Goal: Information Seeking & Learning: Learn about a topic

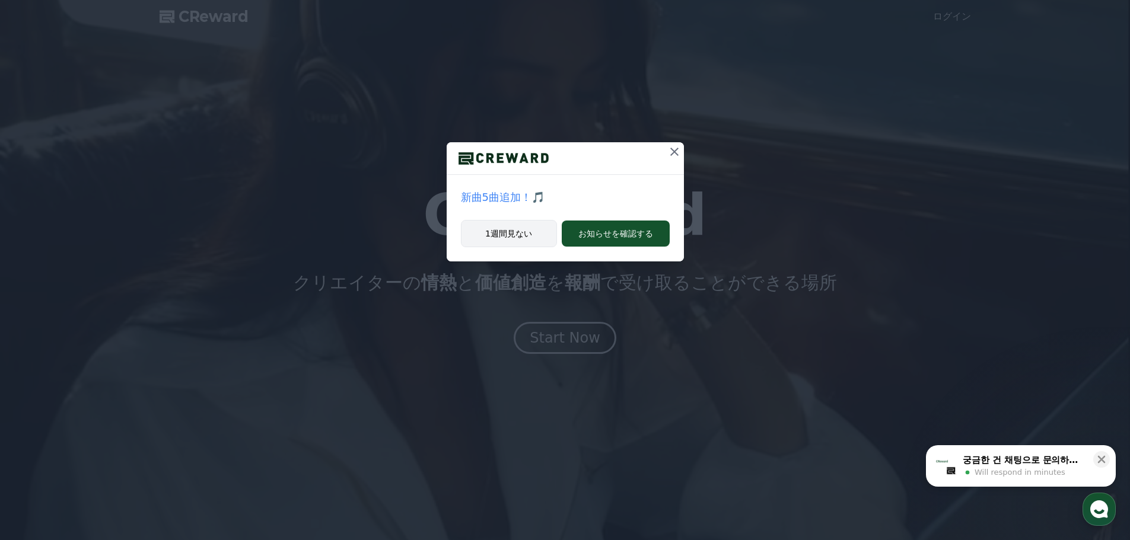
click at [502, 233] on button "1週間見ない" at bounding box center [509, 233] width 96 height 27
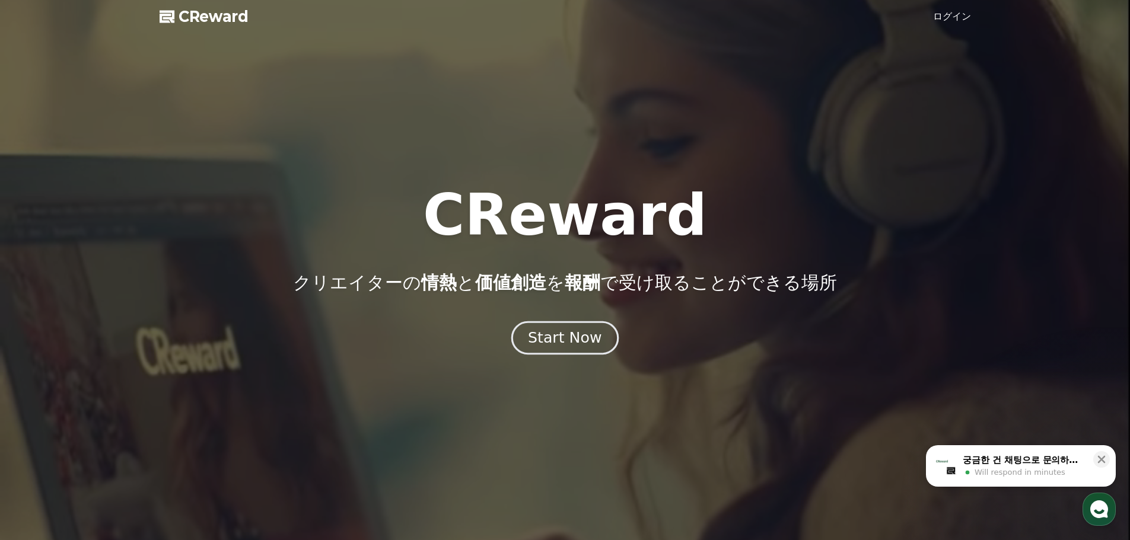
click at [552, 337] on div "Start Now" at bounding box center [565, 338] width 74 height 20
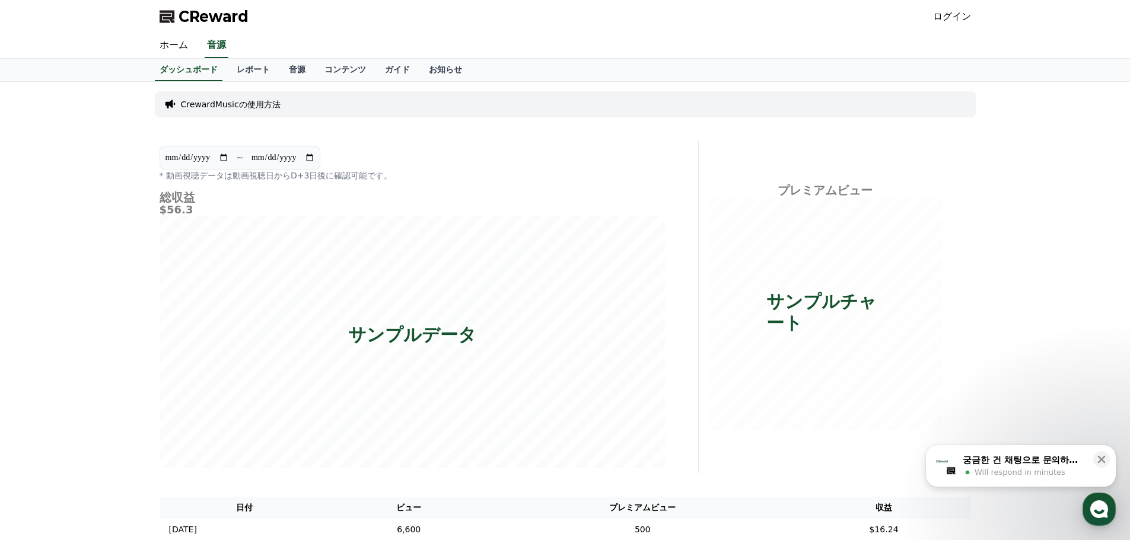
click at [98, 273] on div "**********" at bounding box center [565, 371] width 1130 height 578
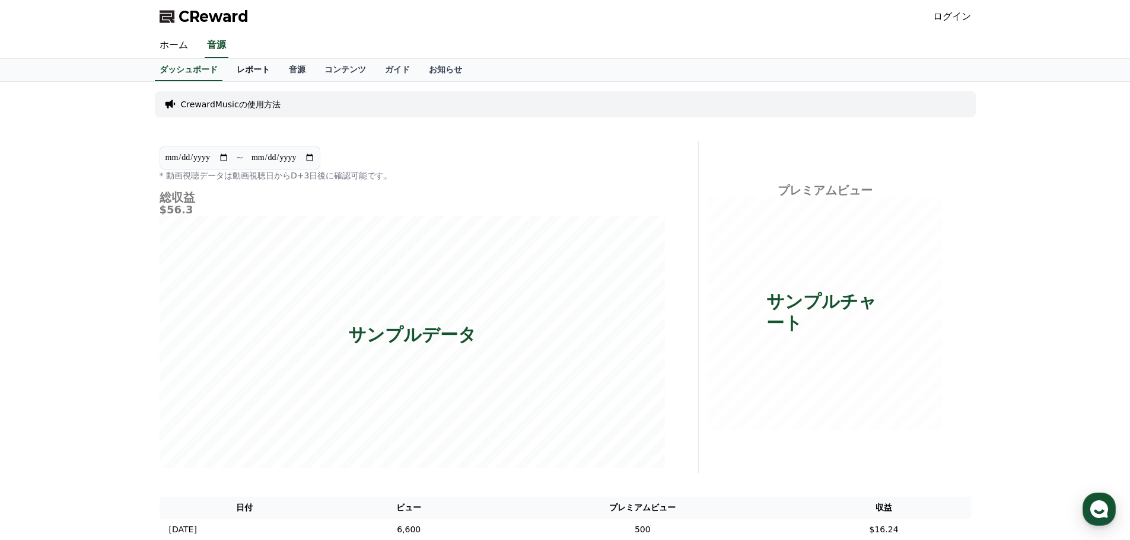
click at [228, 67] on link "レポート" at bounding box center [253, 70] width 52 height 23
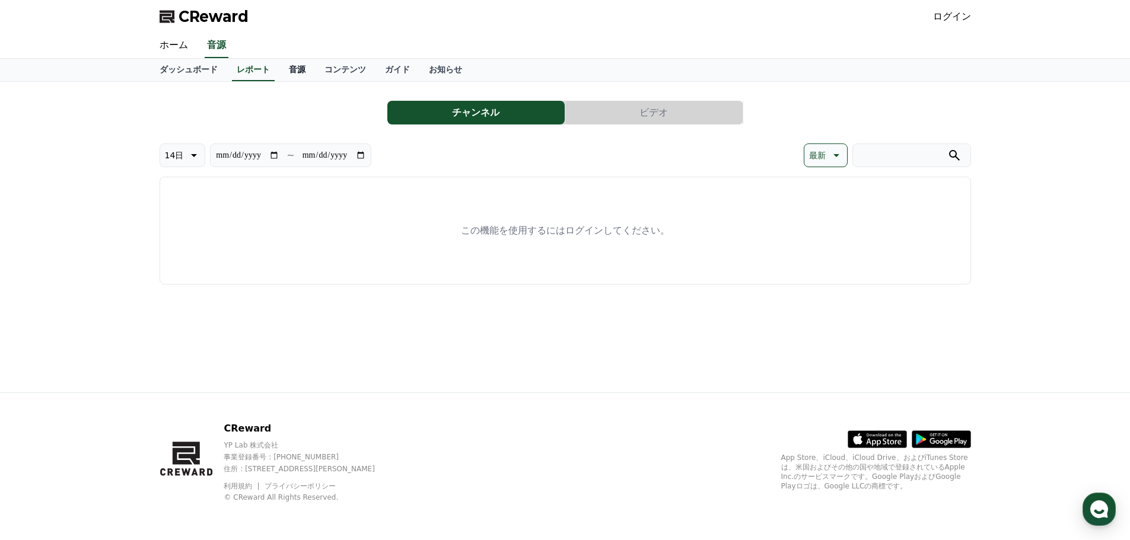
click at [279, 71] on link "音源" at bounding box center [297, 70] width 36 height 23
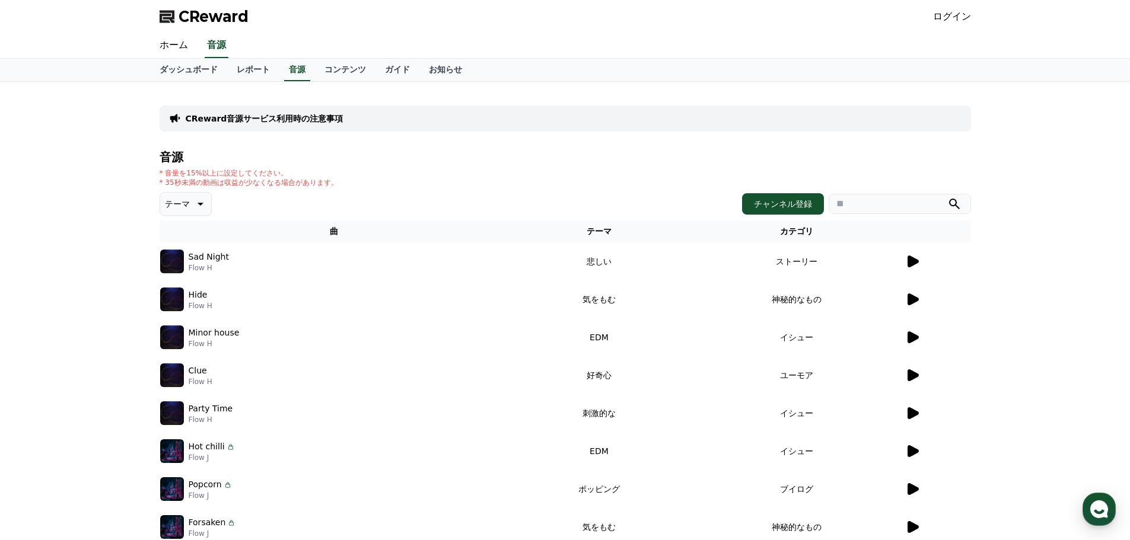
click at [916, 263] on icon at bounding box center [913, 262] width 11 height 12
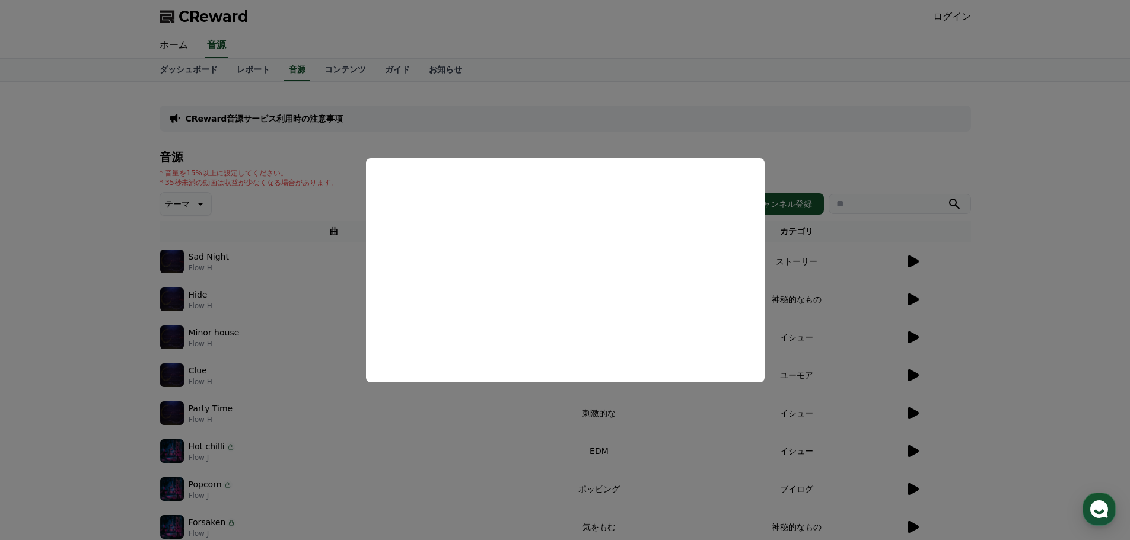
click at [1020, 325] on button "close modal" at bounding box center [565, 270] width 1130 height 540
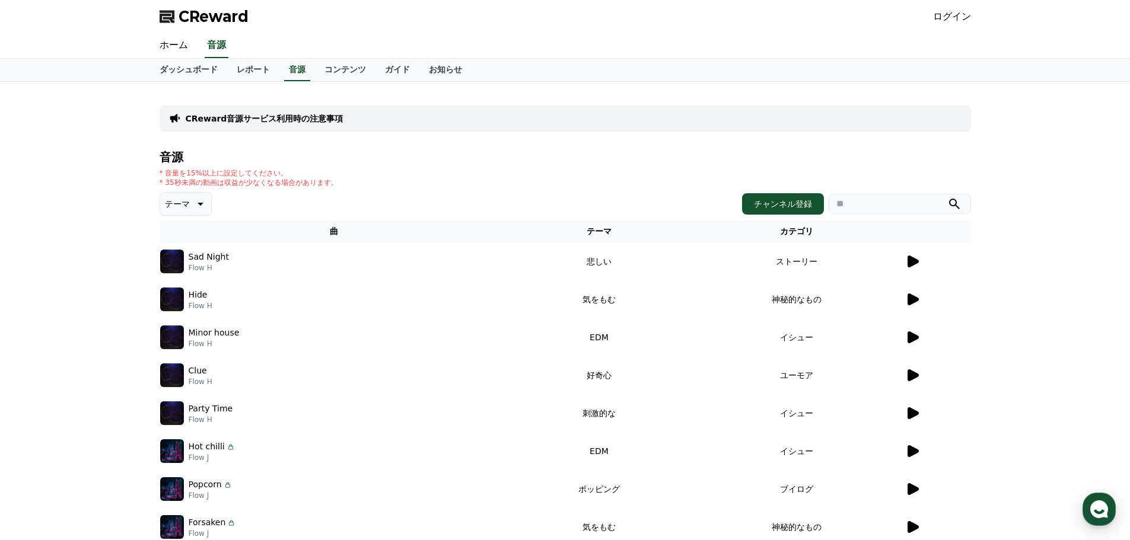
click at [919, 296] on icon at bounding box center [912, 299] width 14 height 14
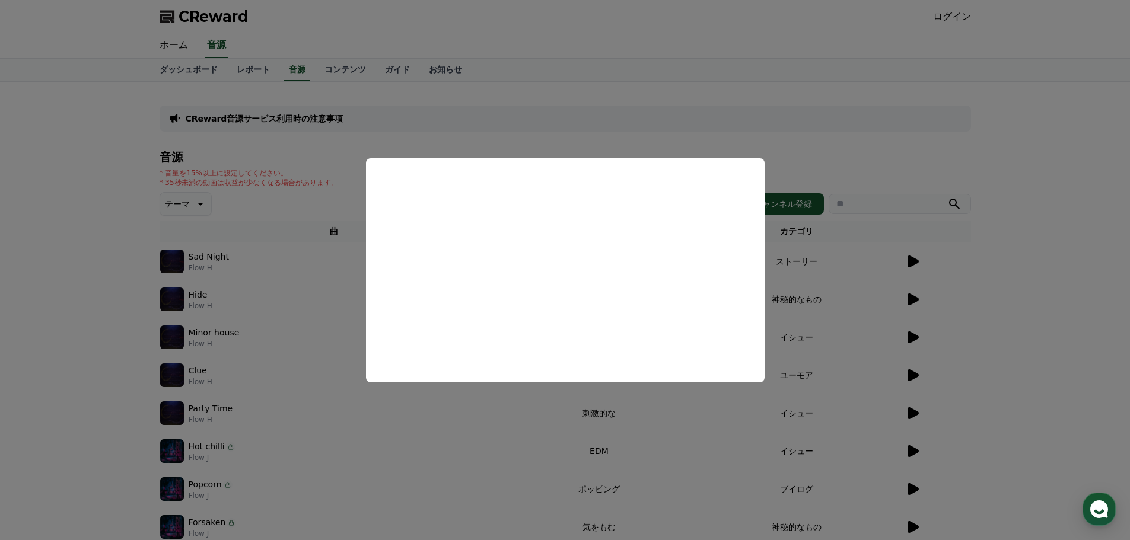
click at [998, 316] on button "close modal" at bounding box center [565, 270] width 1130 height 540
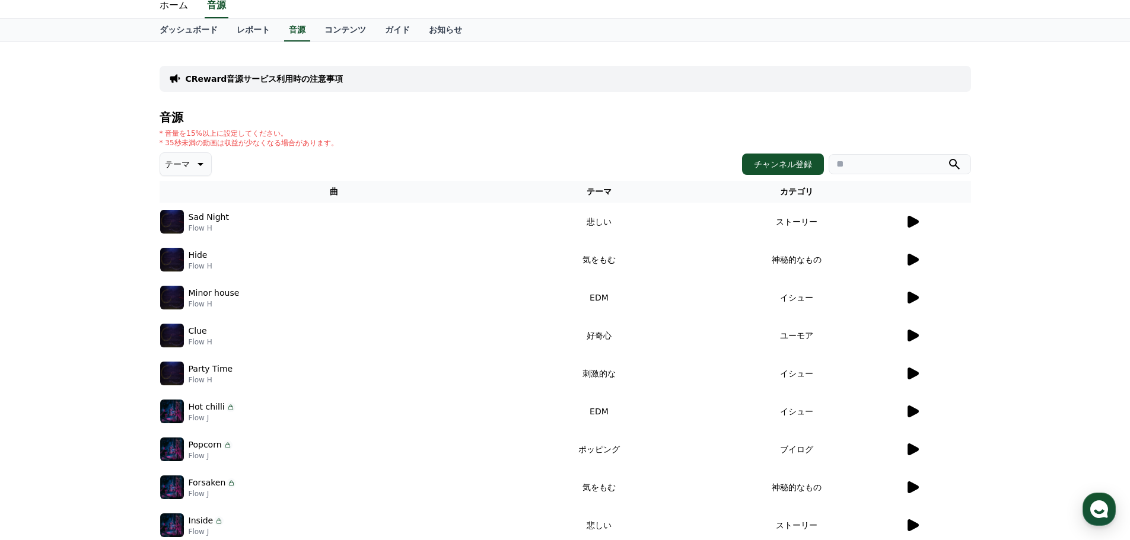
scroll to position [263, 0]
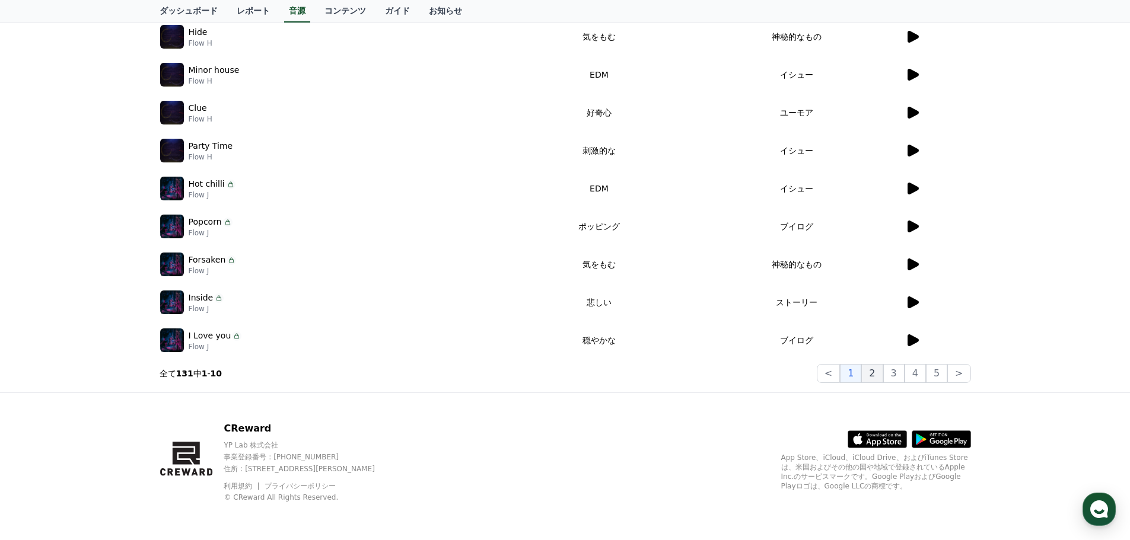
click at [883, 377] on button "2" at bounding box center [893, 373] width 21 height 19
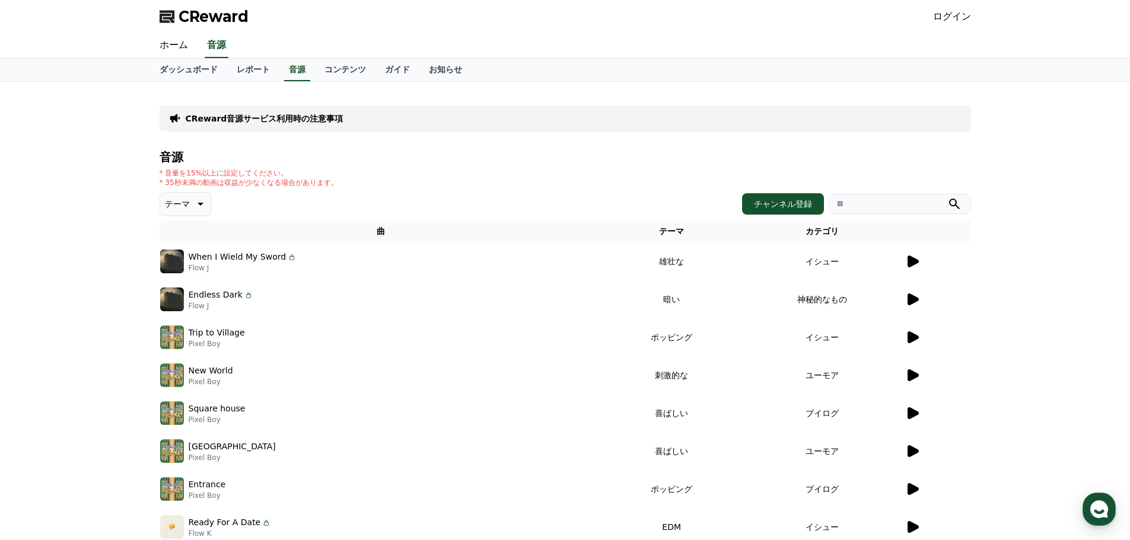
click at [915, 263] on icon at bounding box center [913, 262] width 11 height 12
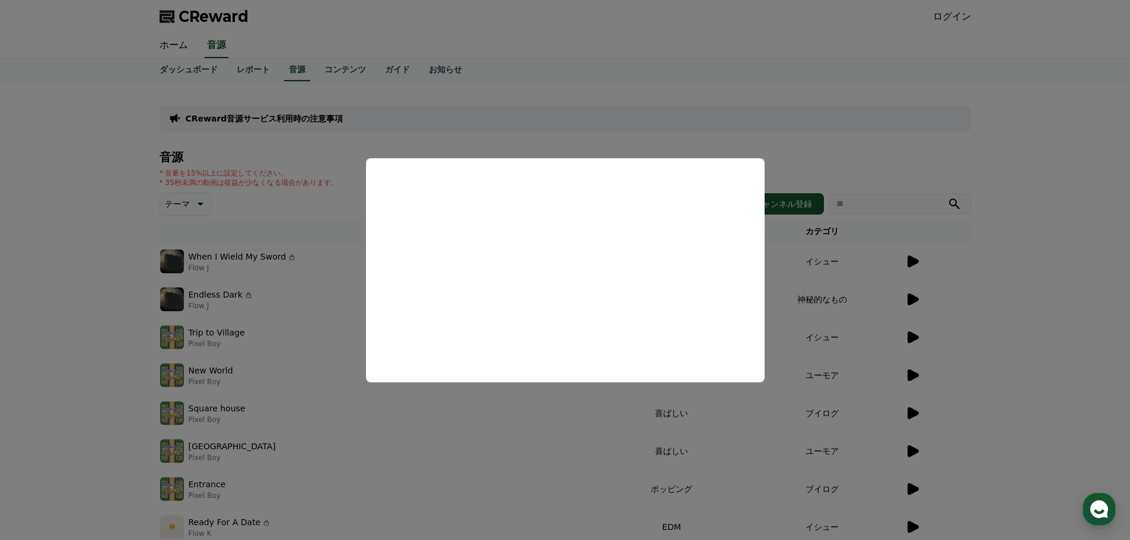
click at [1025, 291] on button "close modal" at bounding box center [565, 270] width 1130 height 540
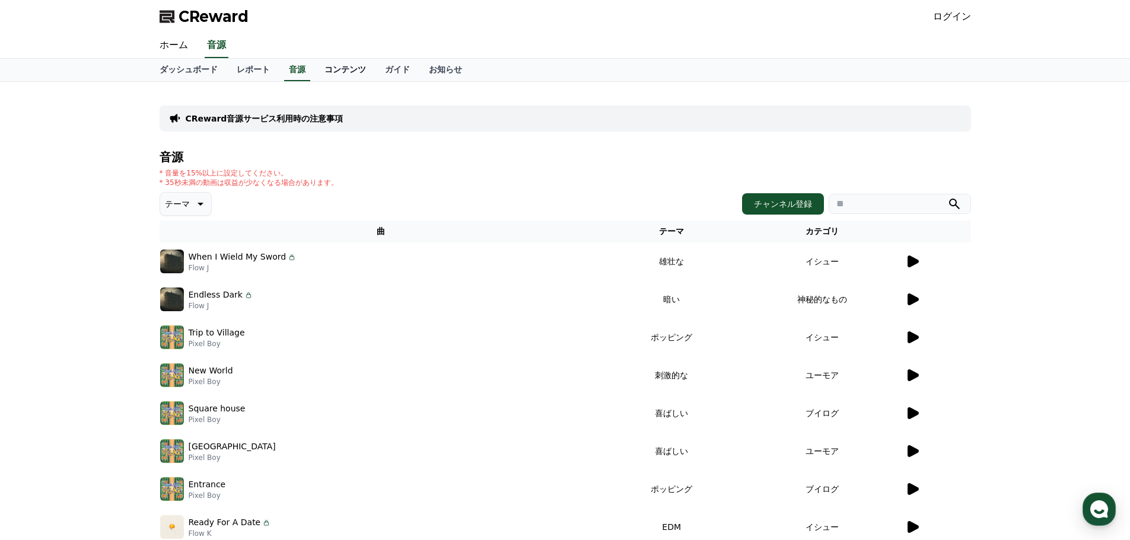
click at [326, 66] on link "コンテンツ" at bounding box center [345, 70] width 61 height 23
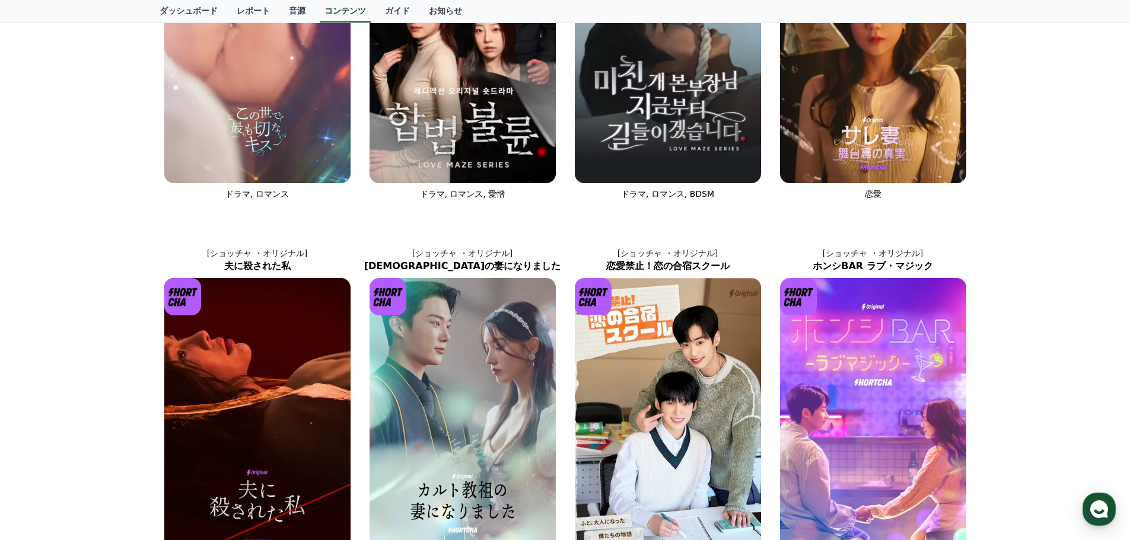
scroll to position [433, 0]
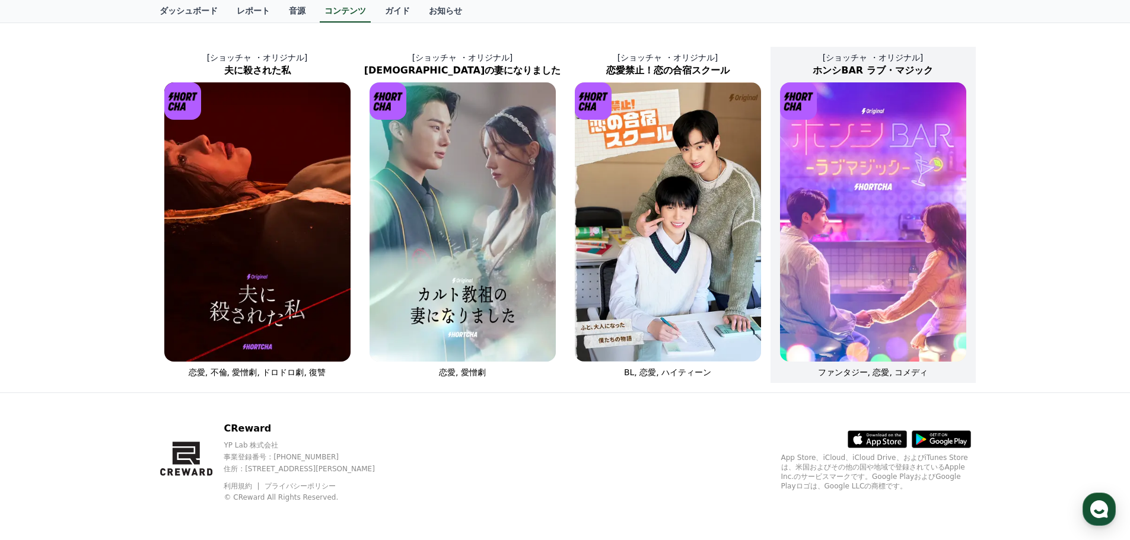
click at [905, 288] on img at bounding box center [873, 221] width 186 height 279
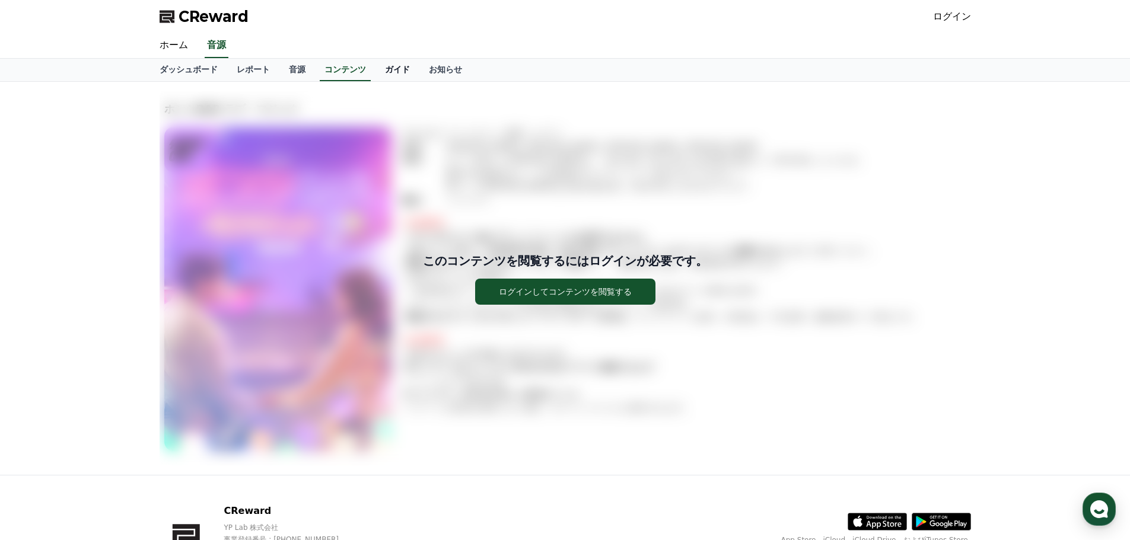
scroll to position [433, 0]
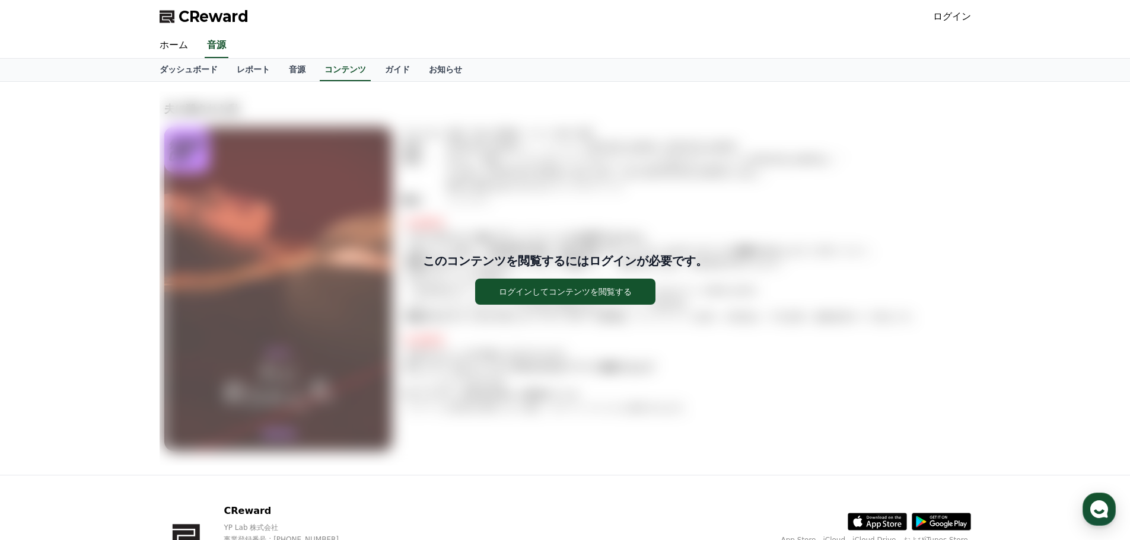
click at [362, 11] on div "CReward ログイン" at bounding box center [565, 16] width 830 height 33
click at [375, 69] on link "ガイド" at bounding box center [397, 70] width 44 height 23
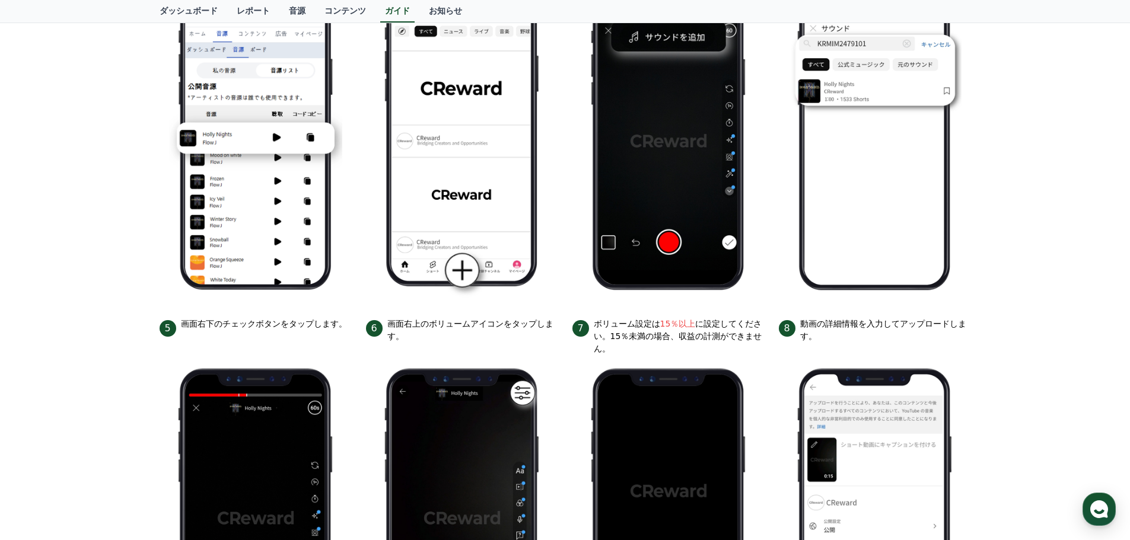
scroll to position [475, 0]
